Goal: Task Accomplishment & Management: Manage account settings

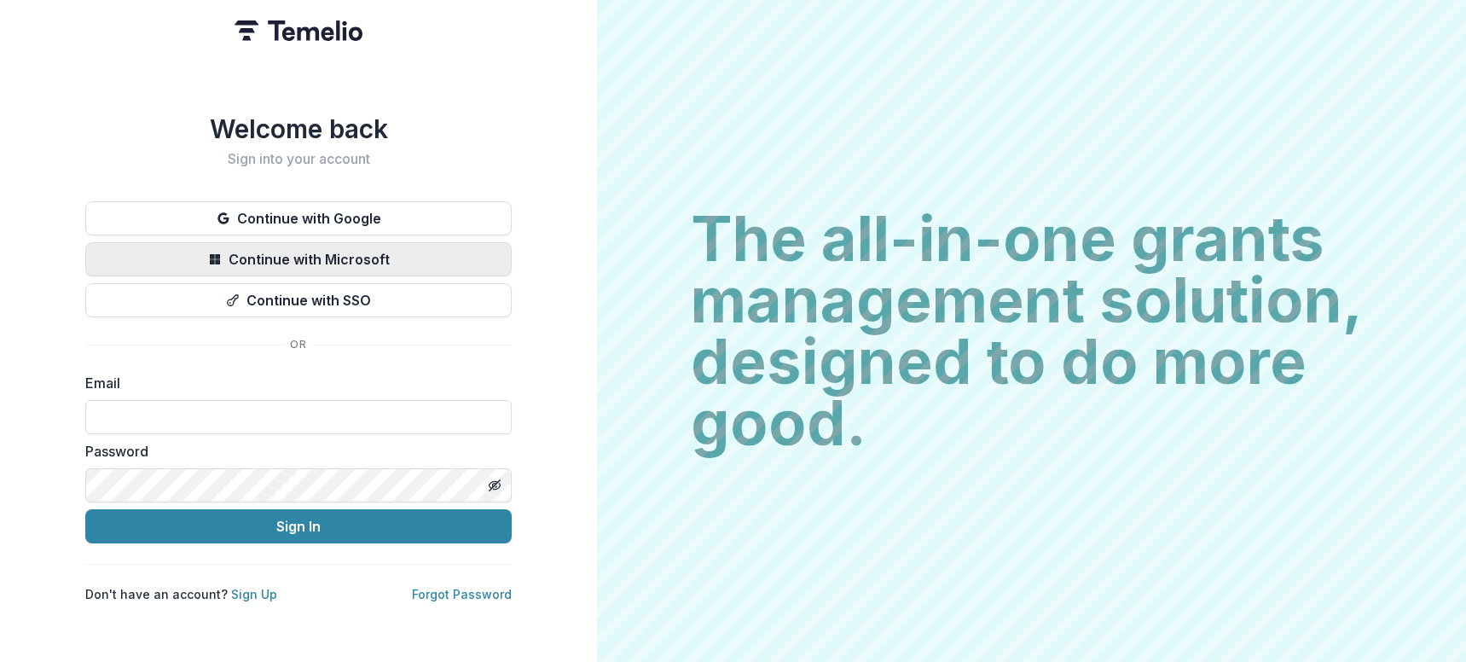
click at [315, 250] on button "Continue with Microsoft" at bounding box center [298, 259] width 426 height 34
click at [209, 408] on input at bounding box center [298, 417] width 426 height 34
type input "**********"
click at [294, 246] on button "Continue with Microsoft" at bounding box center [298, 259] width 426 height 34
click at [188, 420] on input at bounding box center [298, 417] width 426 height 34
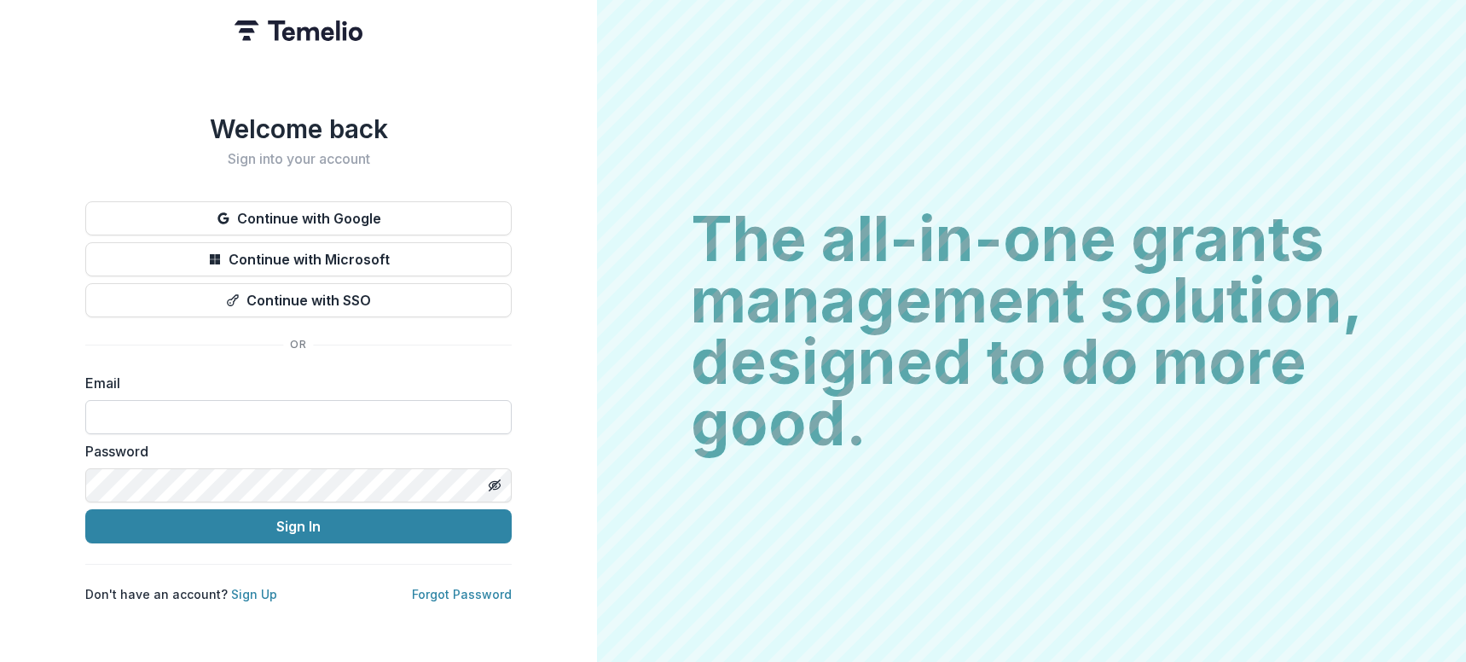
type input "**********"
click at [185, 460] on div "Password" at bounding box center [298, 471] width 426 height 61
click at [494, 484] on icon "Toggle password visibility" at bounding box center [495, 485] width 14 height 14
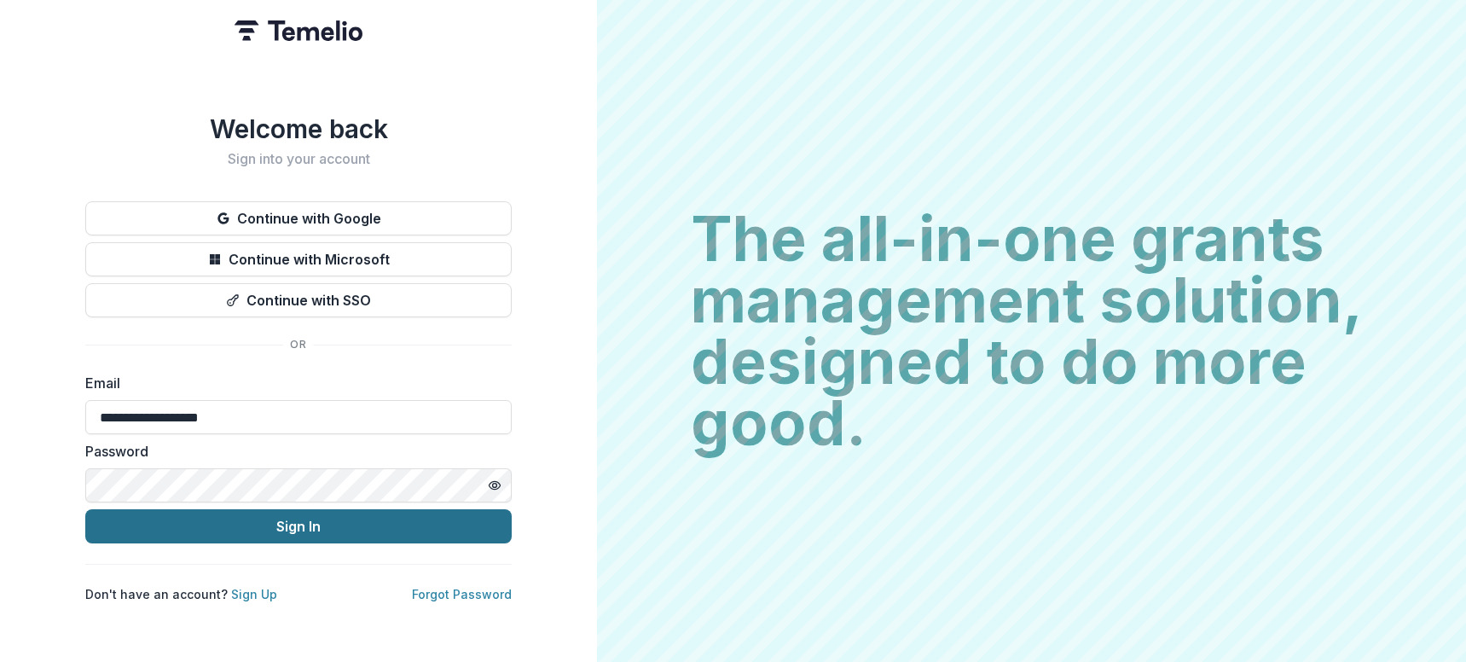
click at [194, 529] on button "Sign In" at bounding box center [298, 526] width 426 height 34
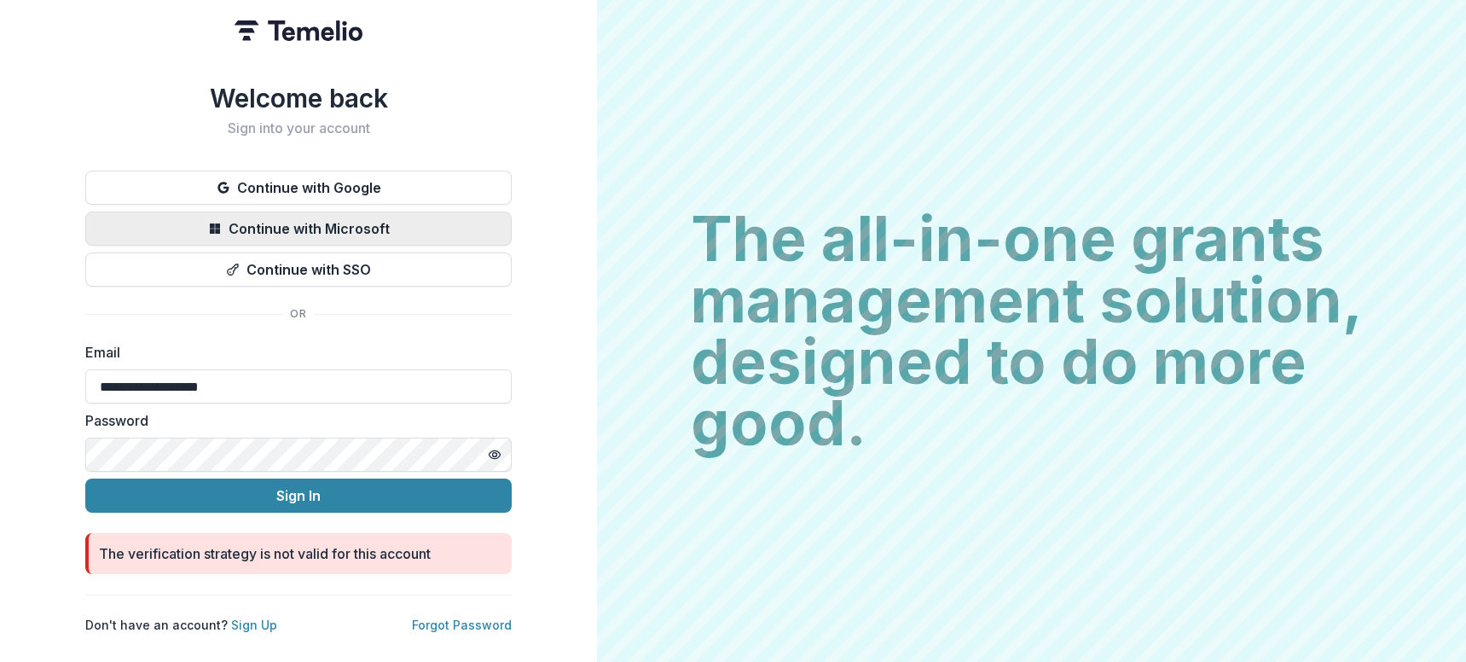
click at [277, 217] on button "Continue with Microsoft" at bounding box center [298, 228] width 426 height 34
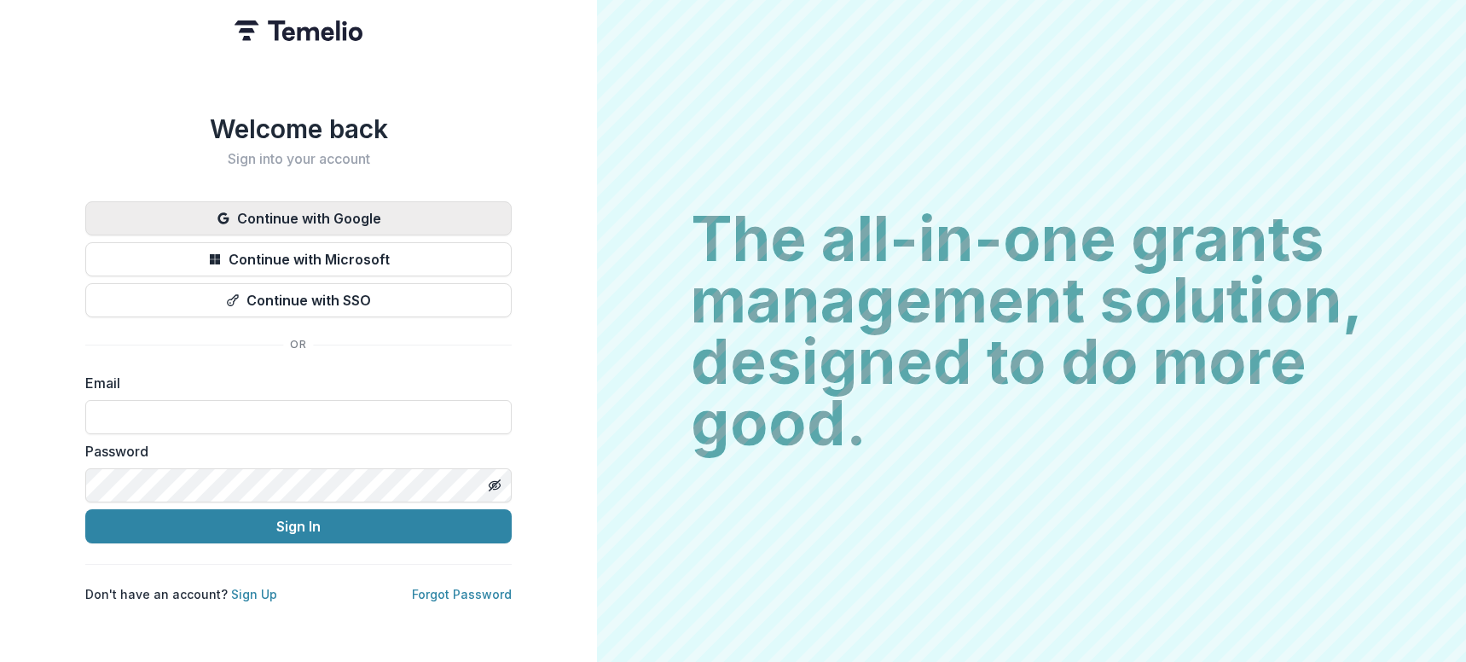
click at [312, 217] on button "Continue with Google" at bounding box center [298, 218] width 426 height 34
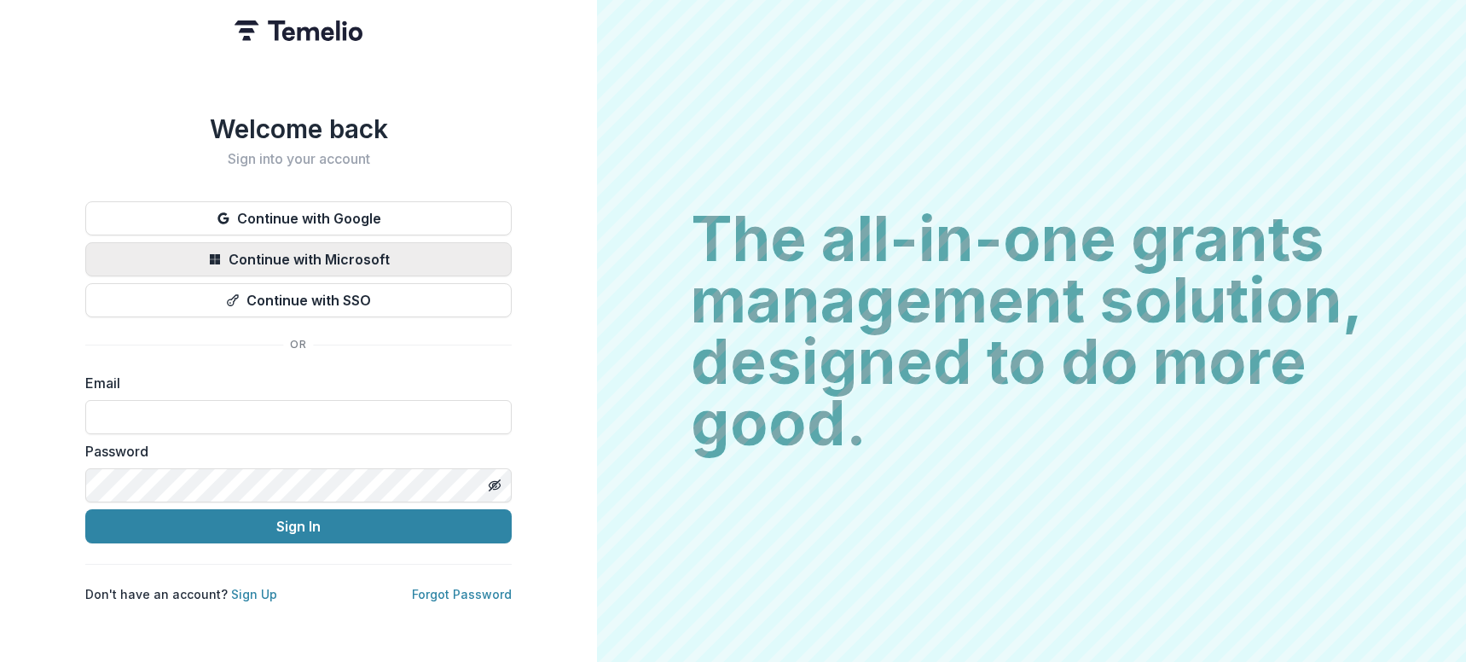
click at [384, 257] on button "Continue with Microsoft" at bounding box center [298, 259] width 426 height 34
click at [851, 312] on h2 "The all-in-one grants management solution, designed to do more good." at bounding box center [1032, 331] width 682 height 246
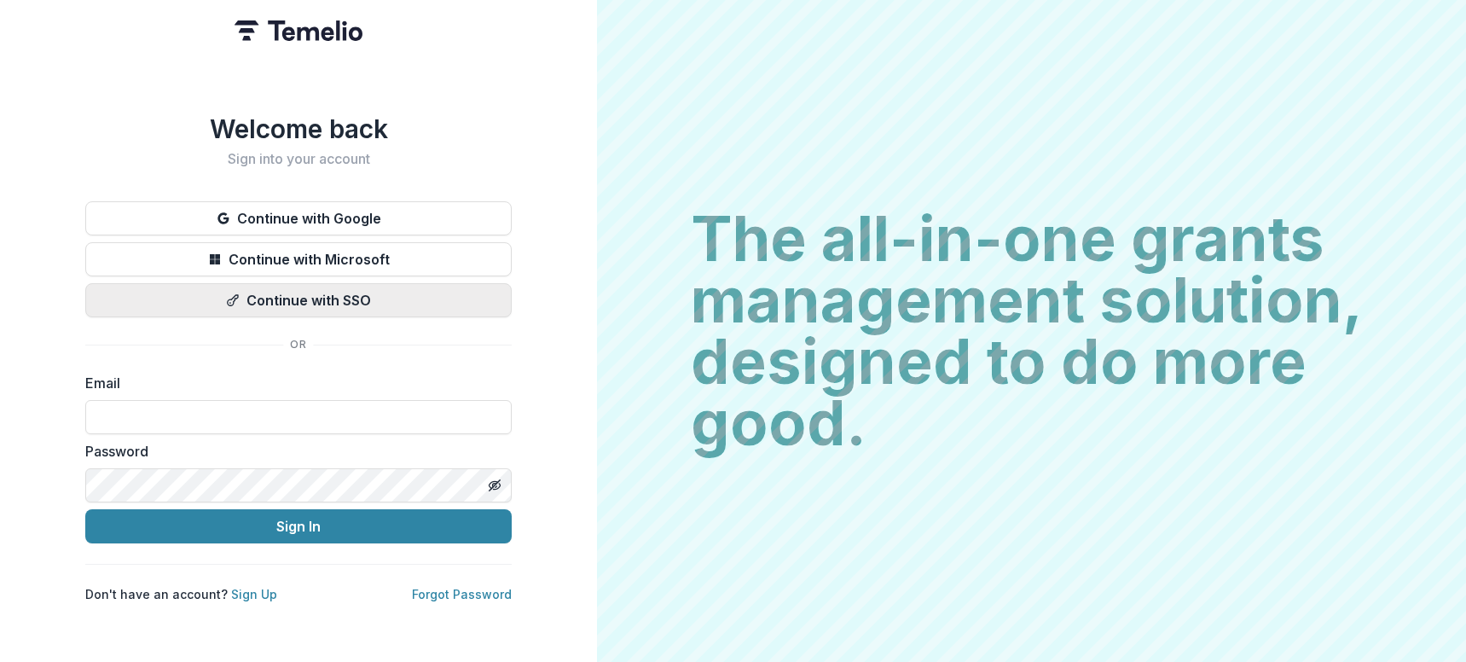
click at [267, 289] on button "Continue with SSO" at bounding box center [298, 300] width 426 height 34
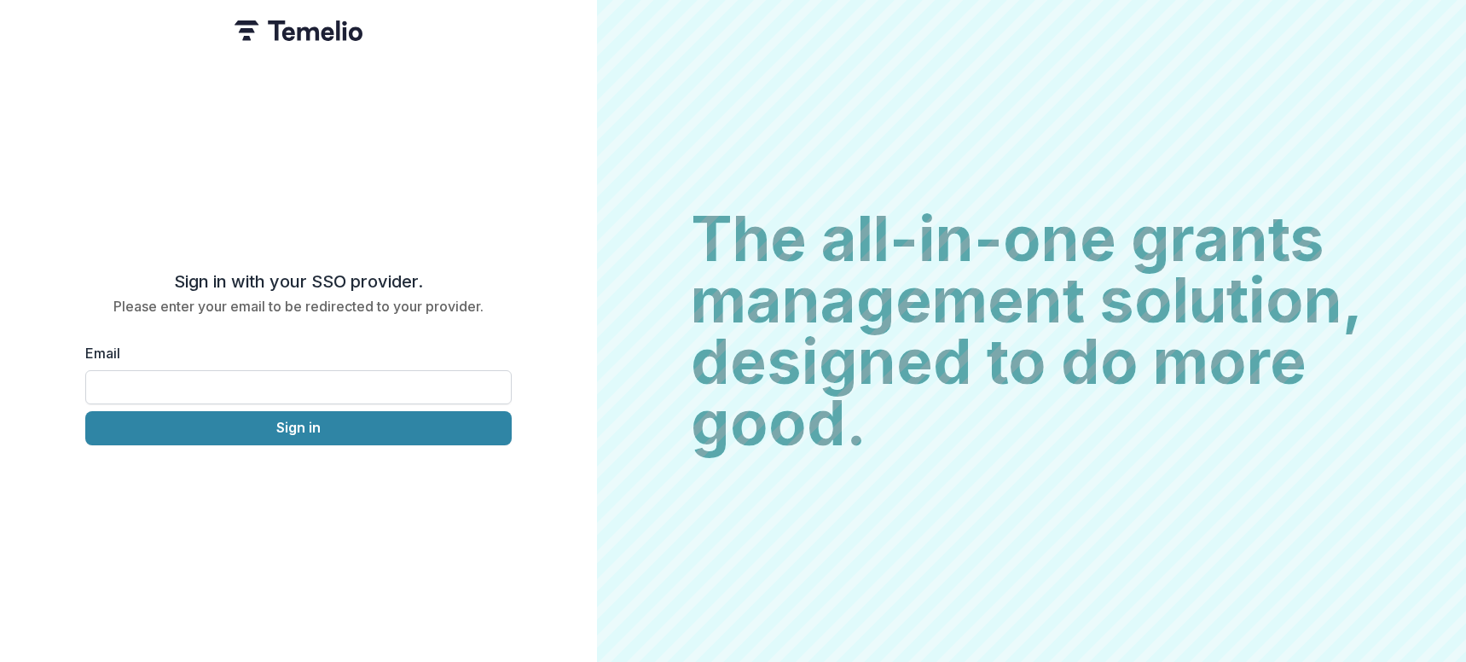
click at [192, 381] on input "Email" at bounding box center [298, 387] width 426 height 34
type input "**********"
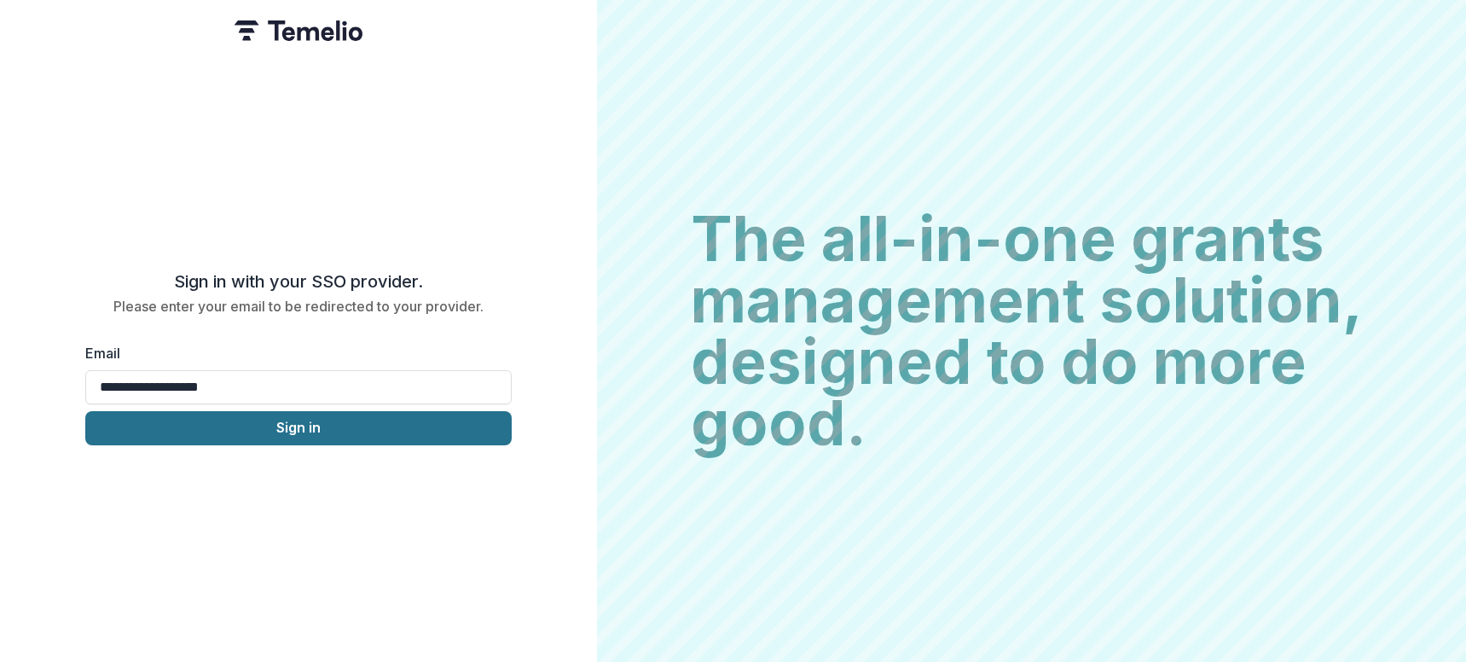
click at [220, 429] on button "Sign in" at bounding box center [298, 428] width 426 height 34
